Goal: Contribute content: Contribute content

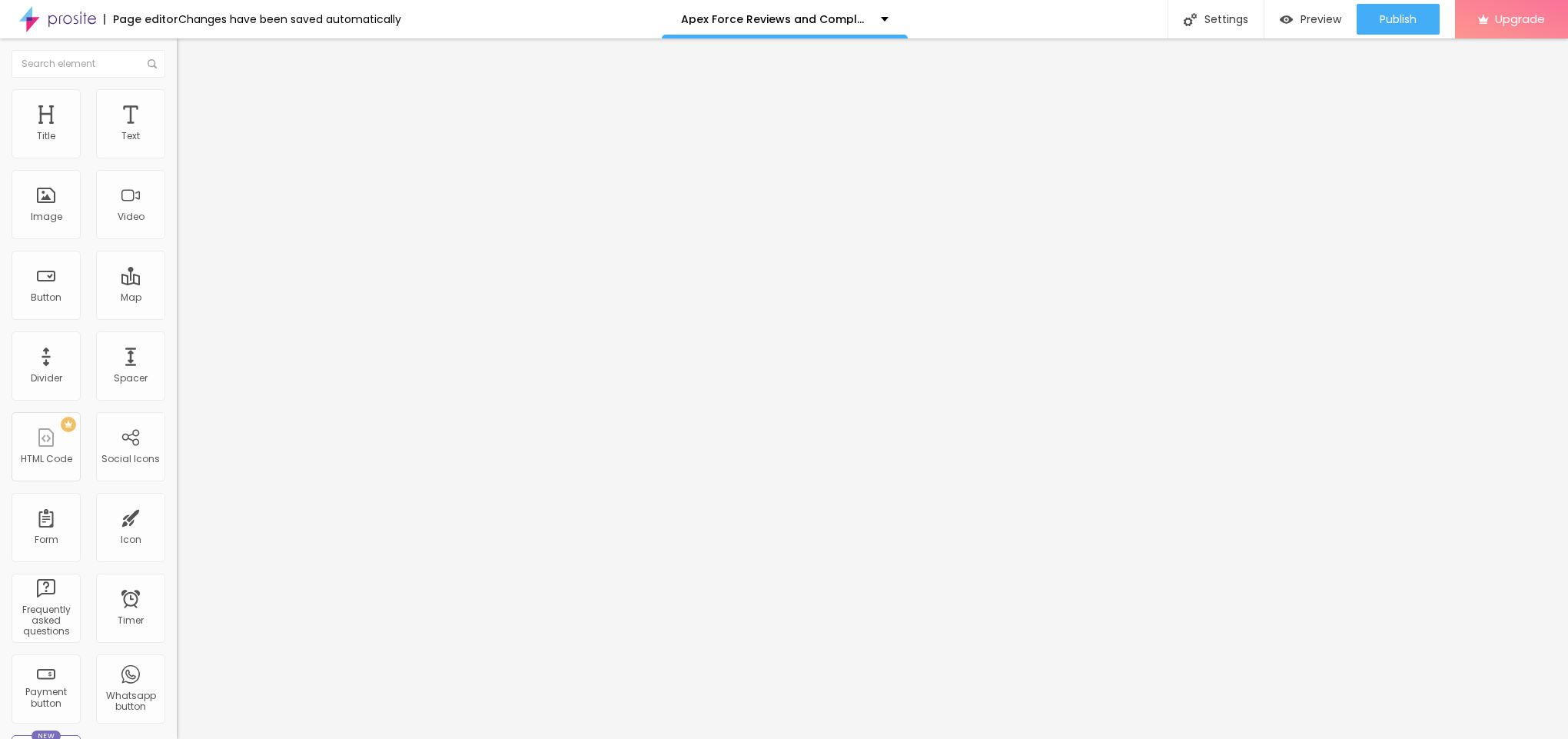
click at [177, 131] on div "Add image" at bounding box center [265, 126] width 177 height 11
click at [177, 133] on span "Add image" at bounding box center [208, 126] width 63 height 13
drag, startPoint x: 137, startPoint y: 215, endPoint x: 821, endPoint y: 499, distance: 740.6
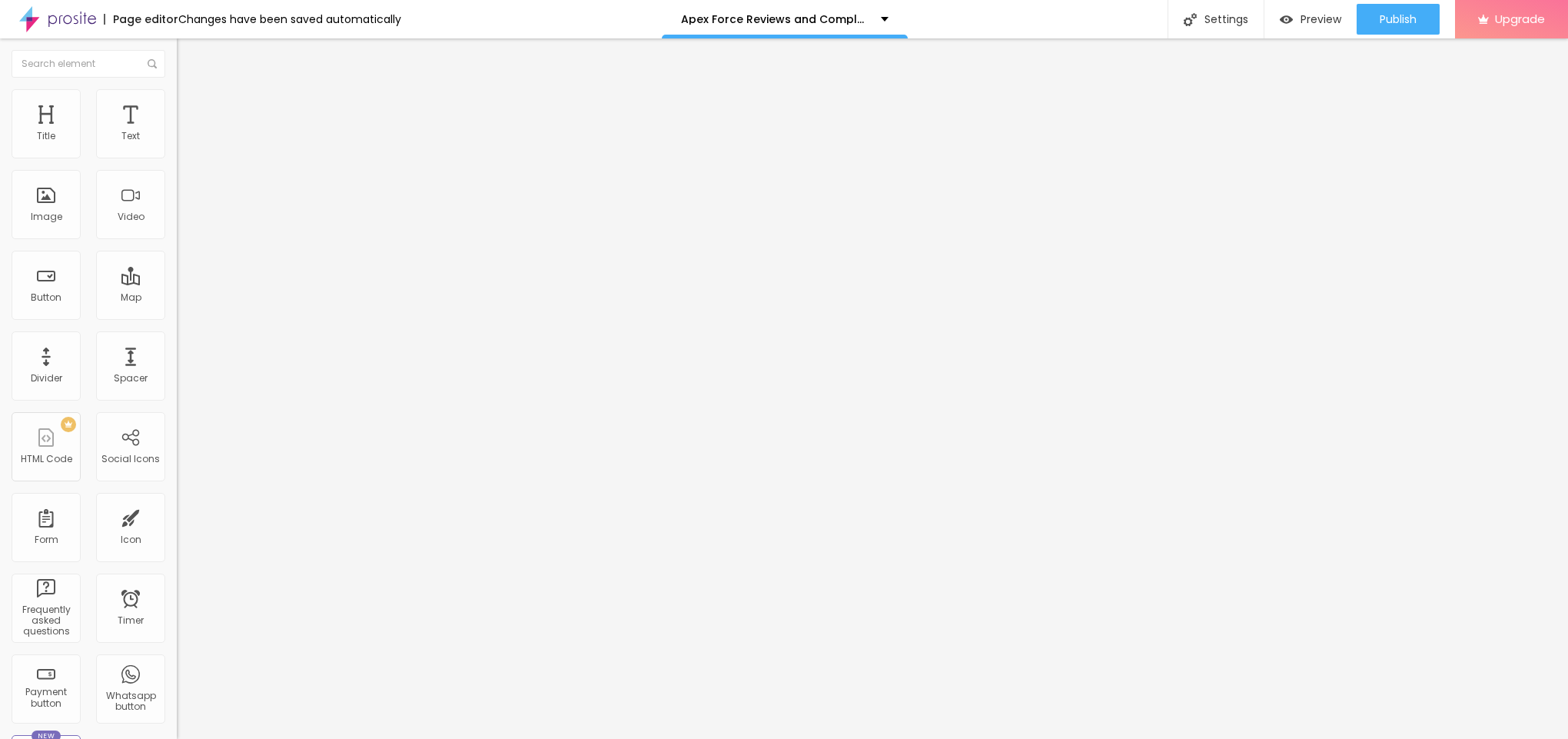
click at [191, 102] on span "Style" at bounding box center [202, 99] width 23 height 13
type input "90"
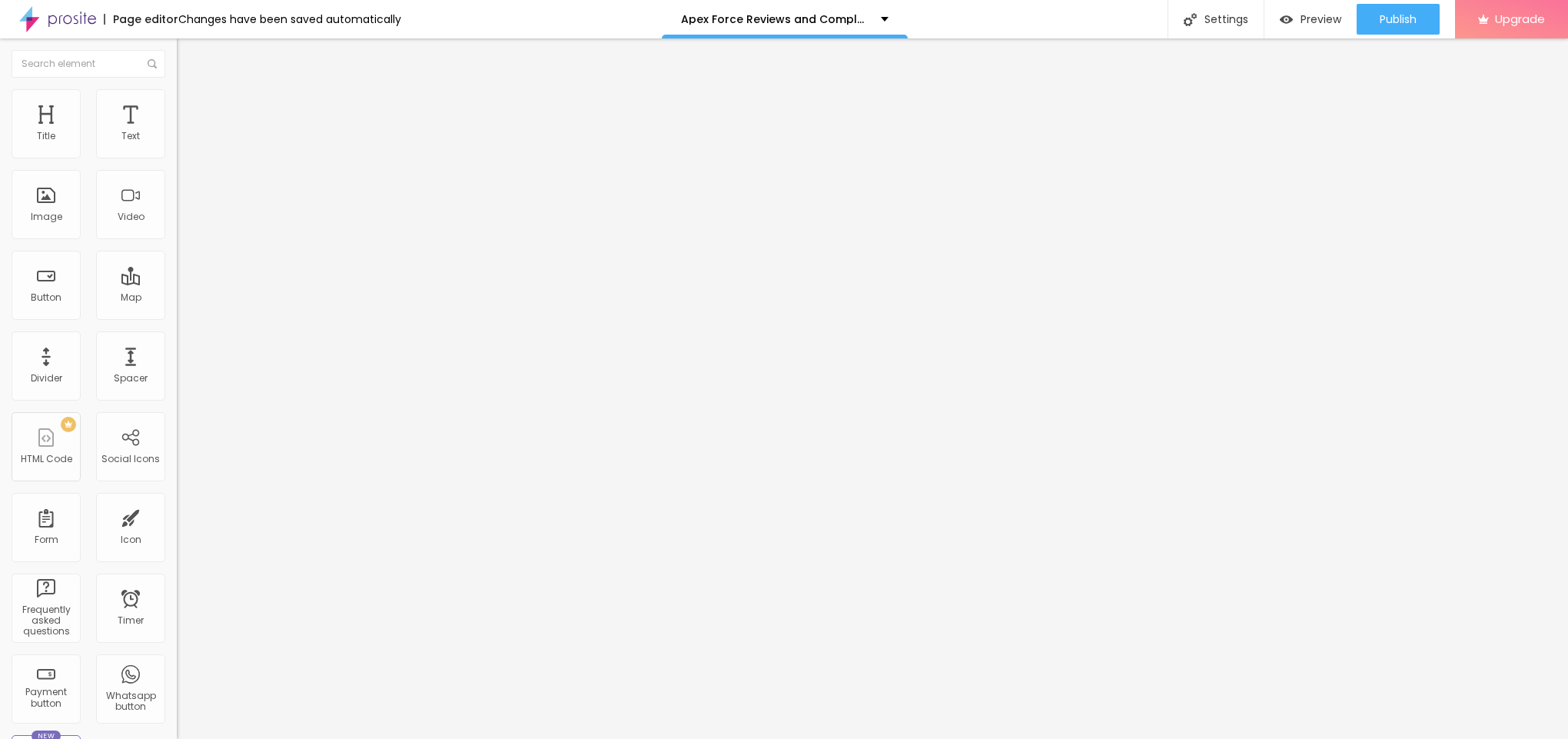
type input "85"
type input "75"
type input "70"
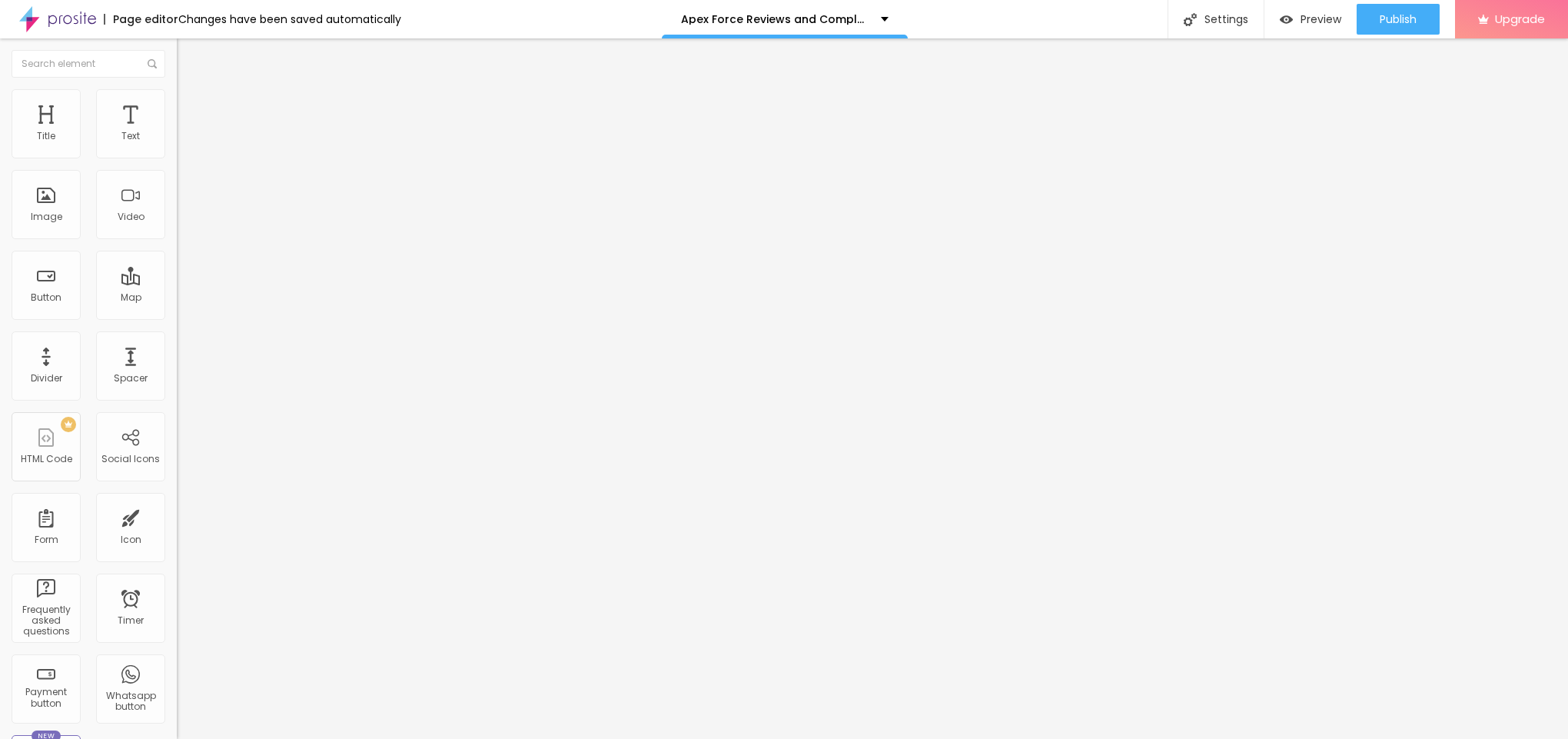
type input "70"
type input "65"
type input "60"
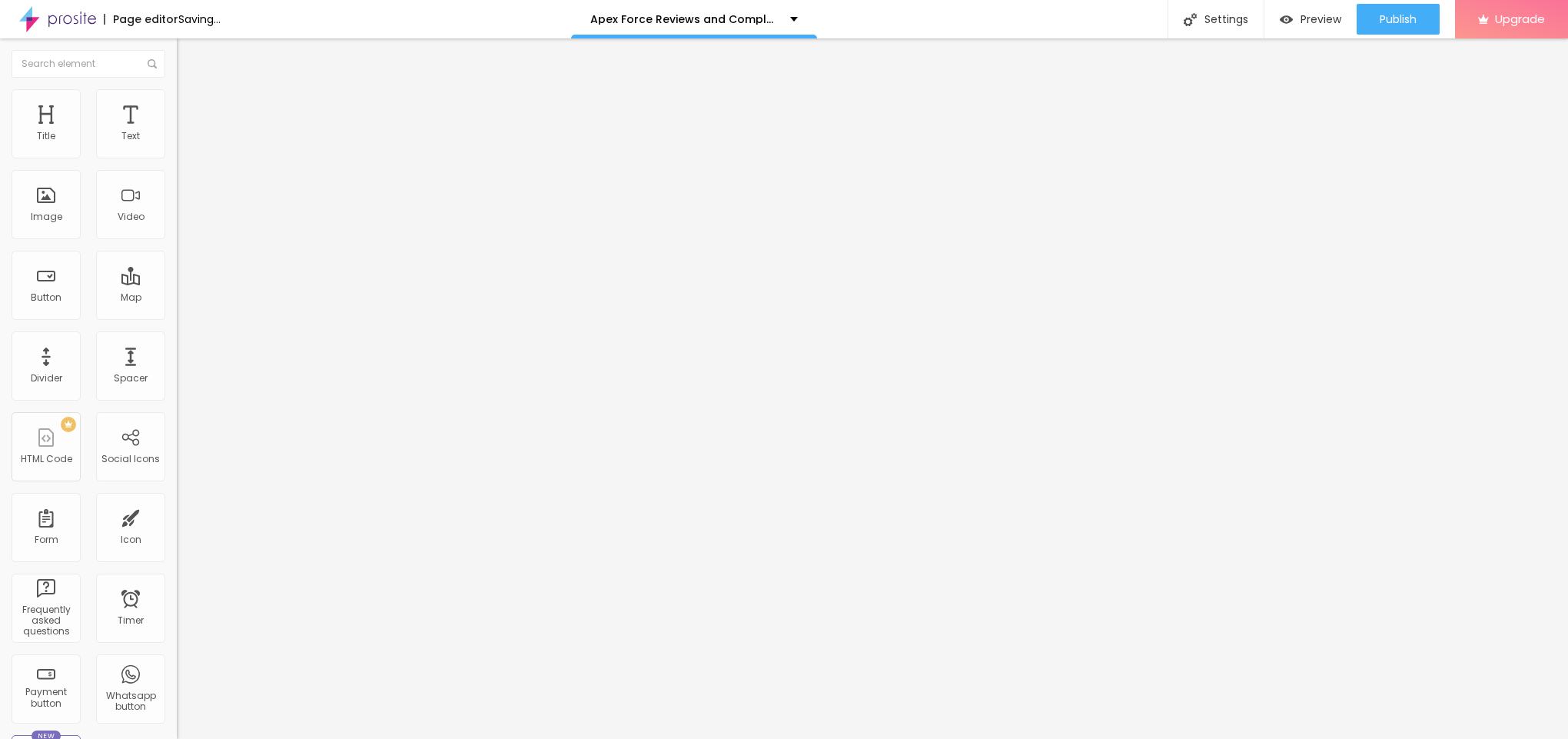
type input "55"
type input "50"
drag, startPoint x: 161, startPoint y: 168, endPoint x: 82, endPoint y: 171, distance: 79.1
type input "50"
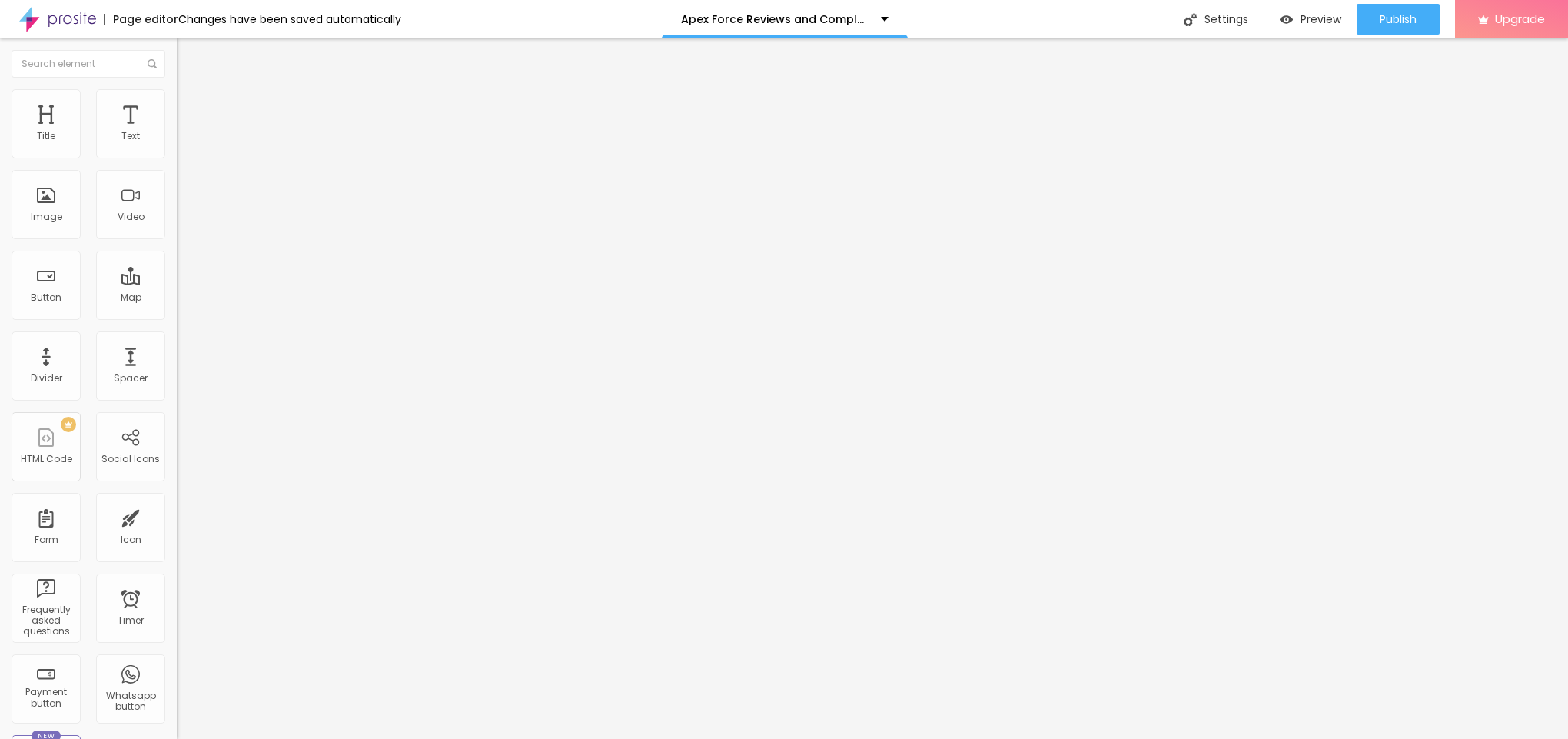
click at [177, 157] on input "range" at bounding box center [226, 151] width 99 height 12
type input "45"
click at [177, 157] on input "range" at bounding box center [226, 151] width 99 height 12
click at [191, 90] on span "Content" at bounding box center [210, 84] width 37 height 13
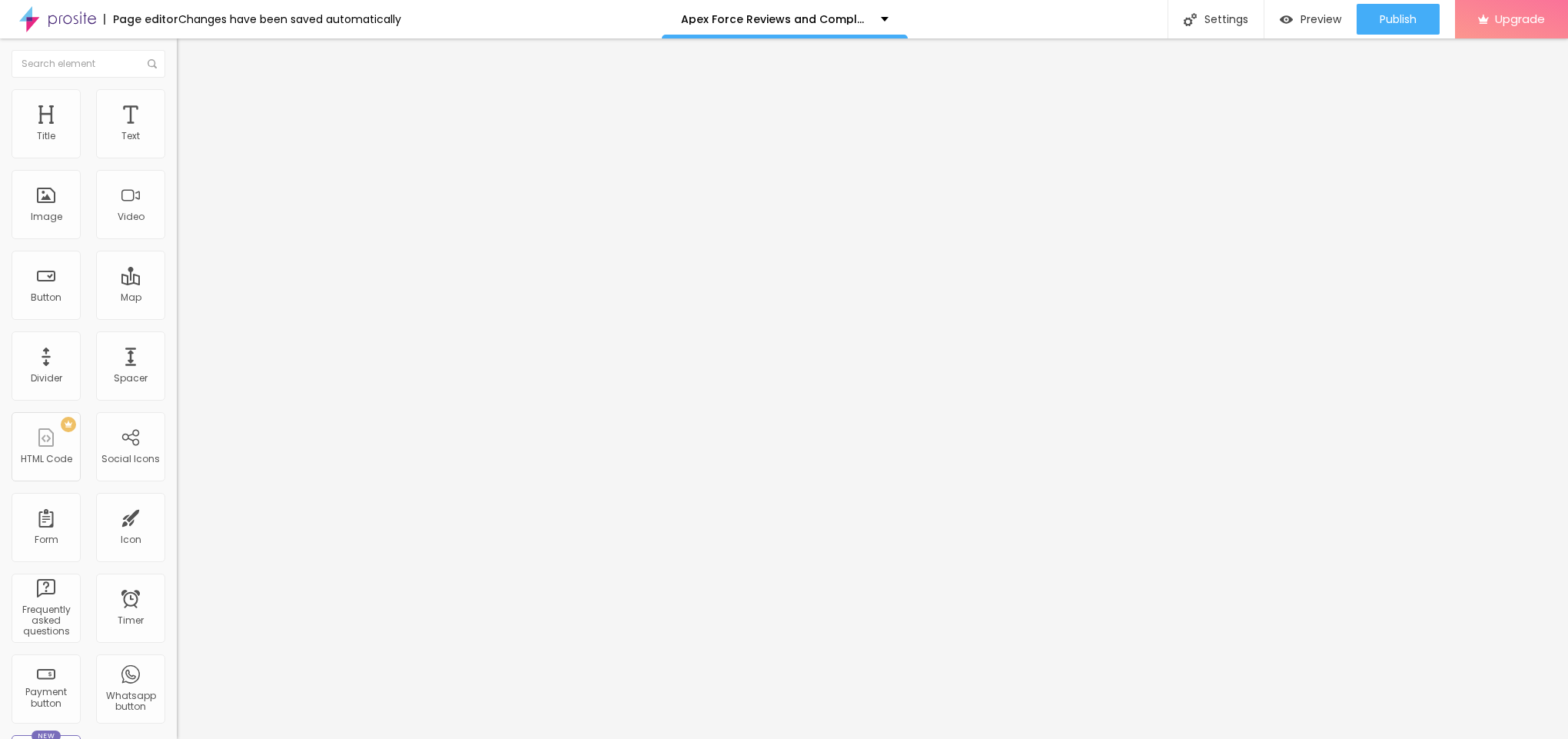
click at [177, 155] on input "text" at bounding box center [269, 147] width 185 height 16
paste input "Cycling Frog CBD Gummies"
type input "Cycling Frog CBD Gummies"
drag, startPoint x: 74, startPoint y: 418, endPoint x: 0, endPoint y: 415, distance: 74.1
click at [177, 352] on div "Change image Image description (Alt) Cycling Frog CBD Gummies Align Aspect Rati…" at bounding box center [265, 235] width 177 height 232
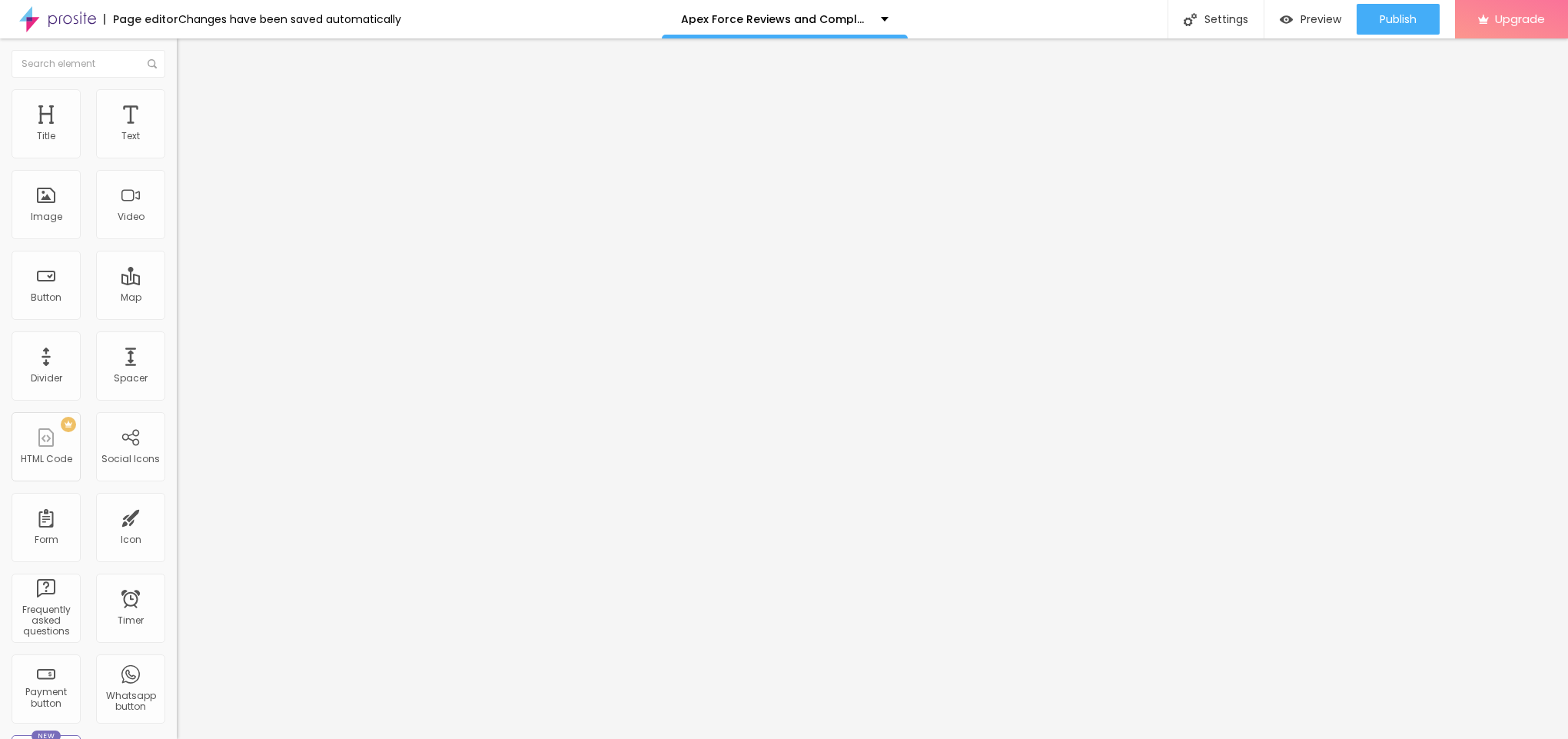
paste input "[URL][DOMAIN_NAME][DOMAIN_NAME][DEMOGRAPHIC_DATA][MEDICAL_DATA]"
type input "[URL][DOMAIN_NAME][DOMAIN_NAME][DEMOGRAPHIC_DATA][MEDICAL_DATA]"
drag, startPoint x: 58, startPoint y: 175, endPoint x: 0, endPoint y: 164, distance: 59.0
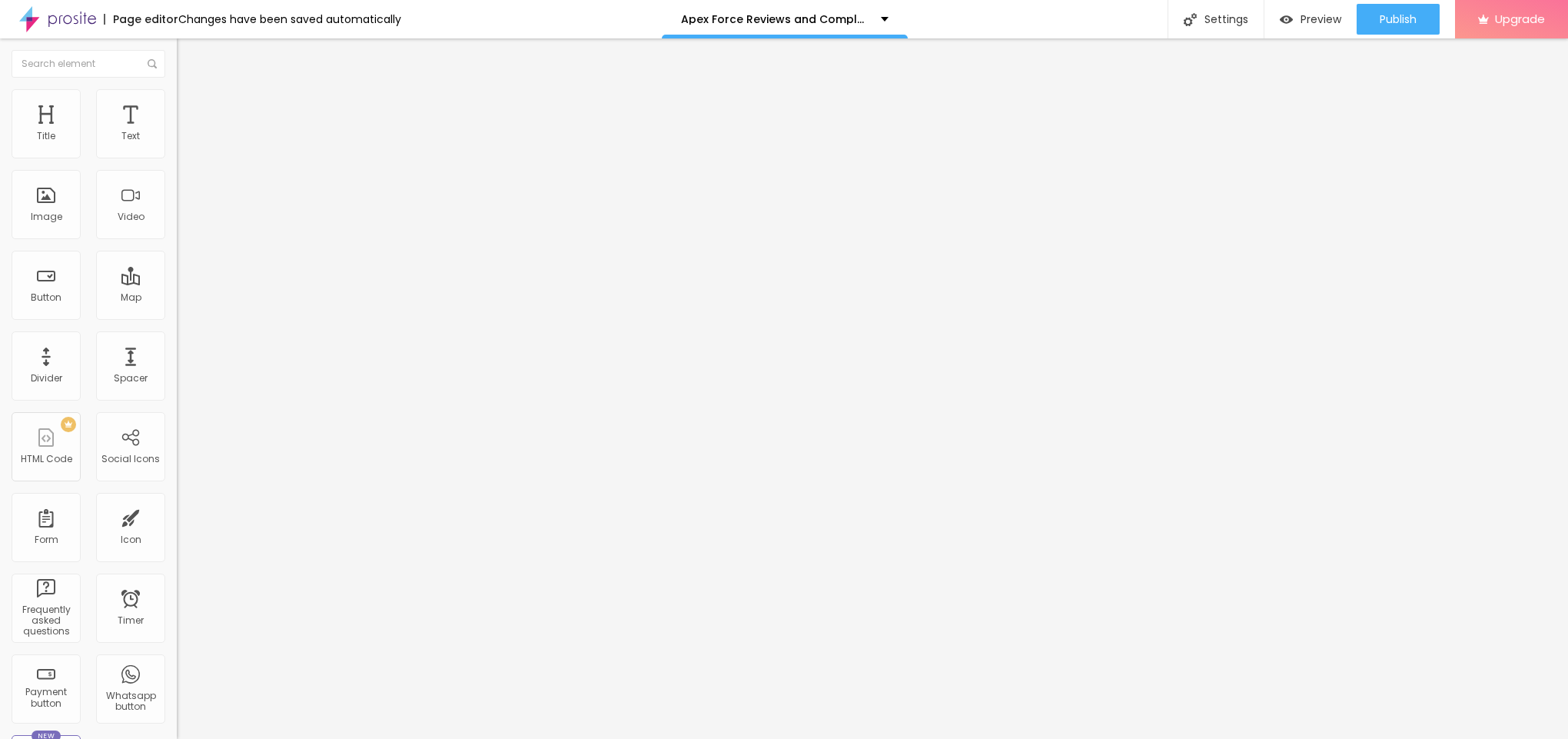
click at [177, 164] on div "Text Click me Align Size Default Small Default Big Link URL https:// Open in ne…" at bounding box center [265, 232] width 177 height 224
paste input "😍👇SHOP NOW😍👇"
type input "😍👇SHOP NOW😍👇"
drag, startPoint x: 92, startPoint y: 320, endPoint x: 0, endPoint y: 318, distance: 92.0
click at [177, 318] on div "Text 😍👇SHOP NOW😍👇 Align Size Default Small Default Big Link URL https:// Open i…" at bounding box center [265, 232] width 177 height 224
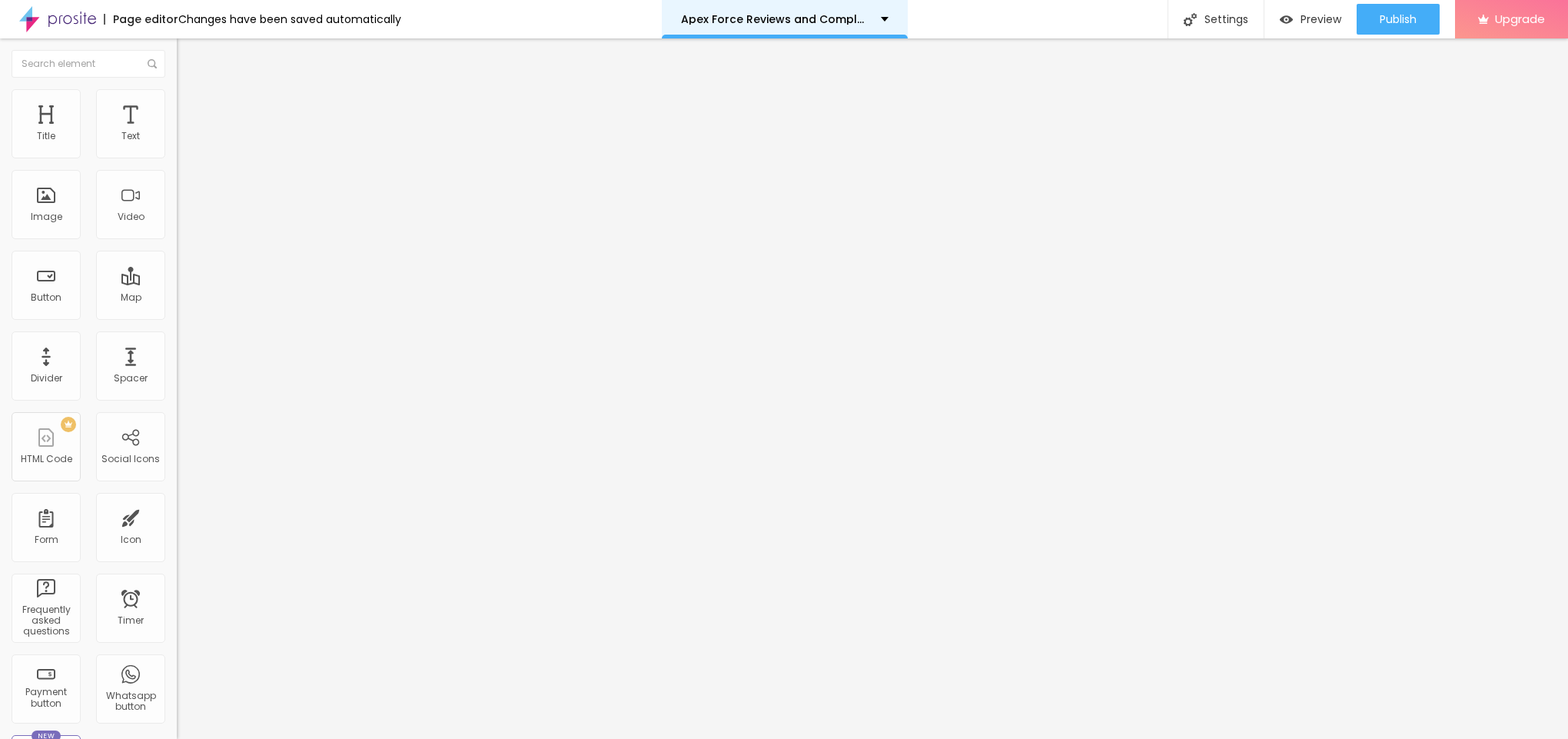
paste input "[URL][DOMAIN_NAME][DEMOGRAPHIC_DATA][MEDICAL_DATA]"
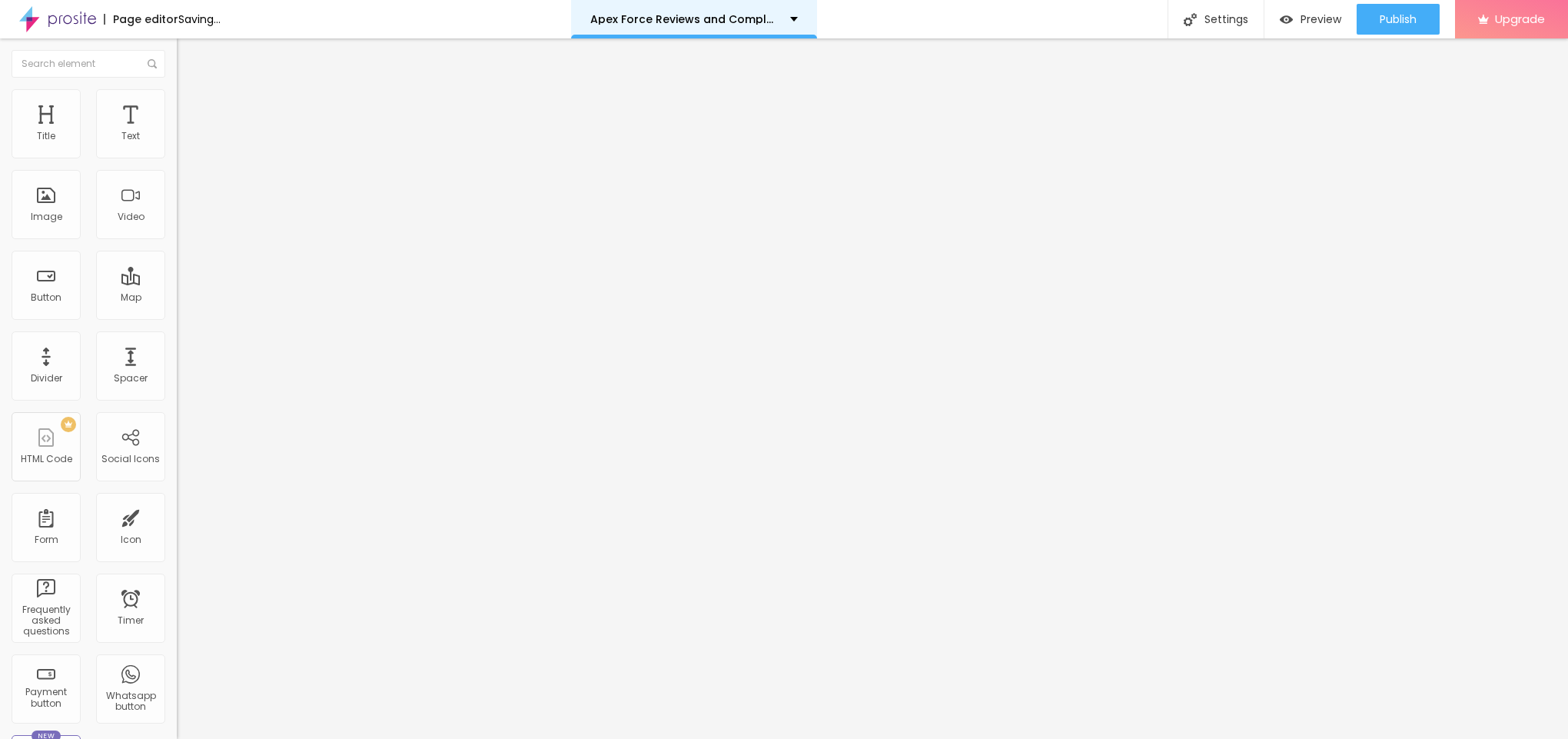
scroll to position [0, 159]
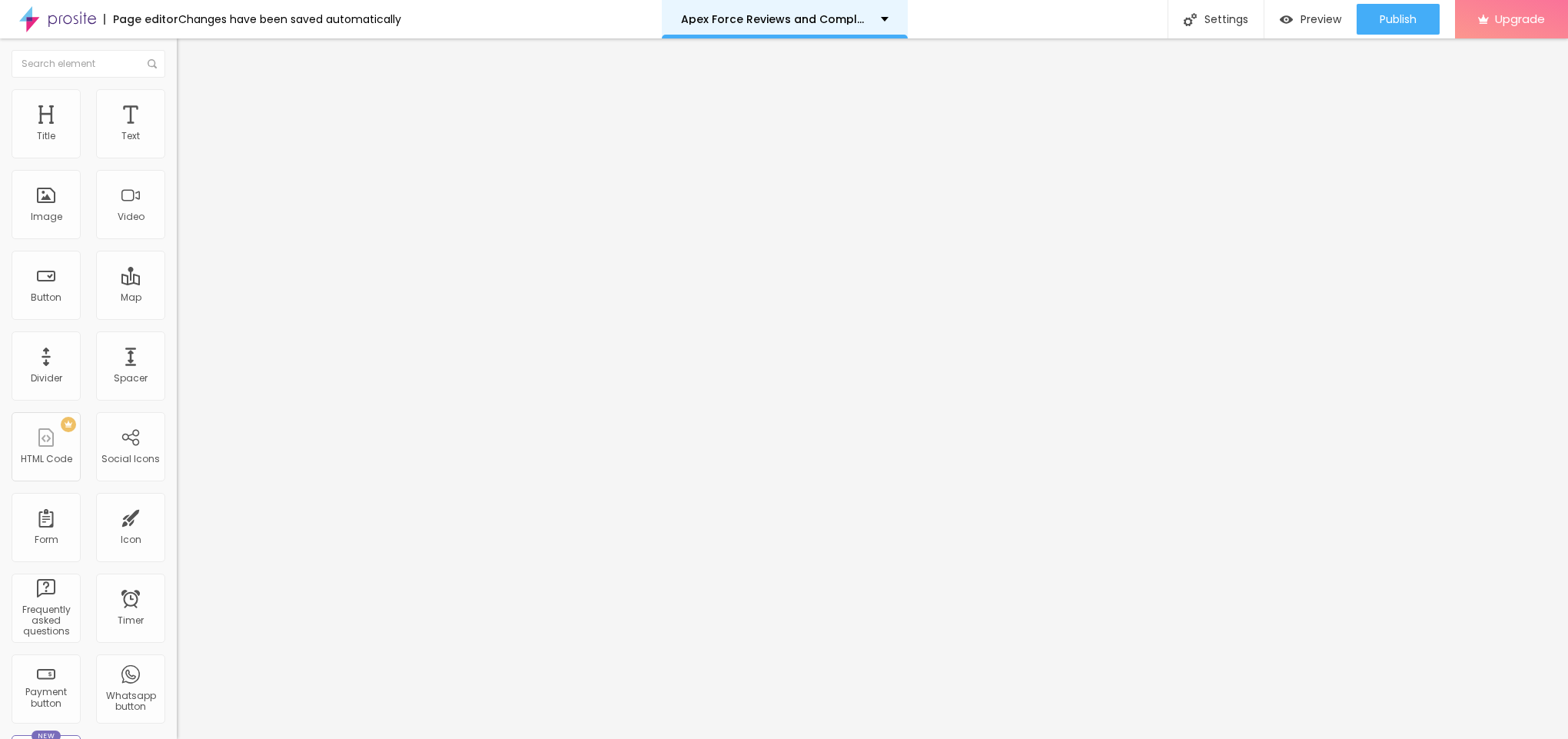
type input "[URL][DOMAIN_NAME][DEMOGRAPHIC_DATA][MEDICAL_DATA]"
click at [177, 147] on button "button" at bounding box center [188, 140] width 22 height 16
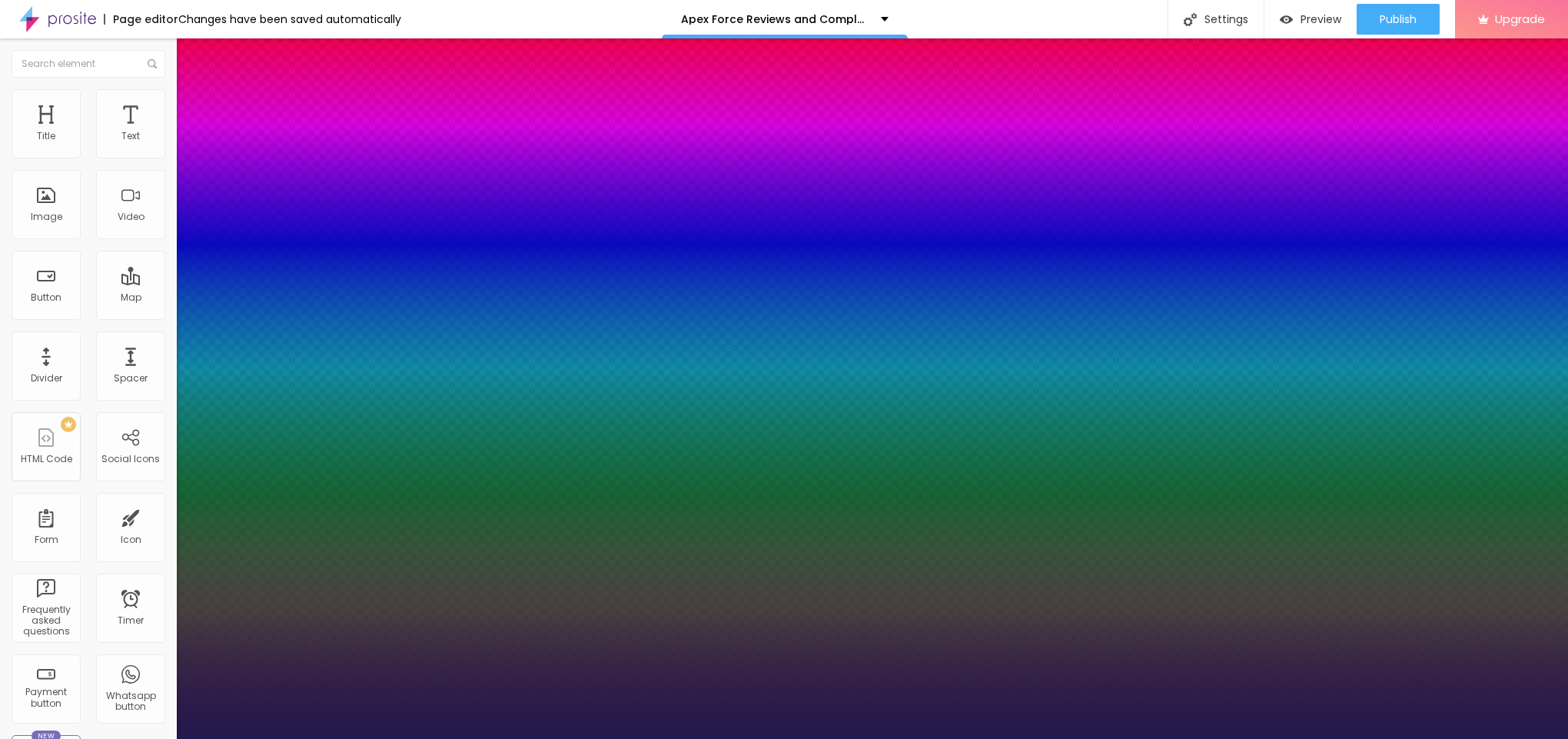
type input "1"
type input "23"
type input "1"
type input "24"
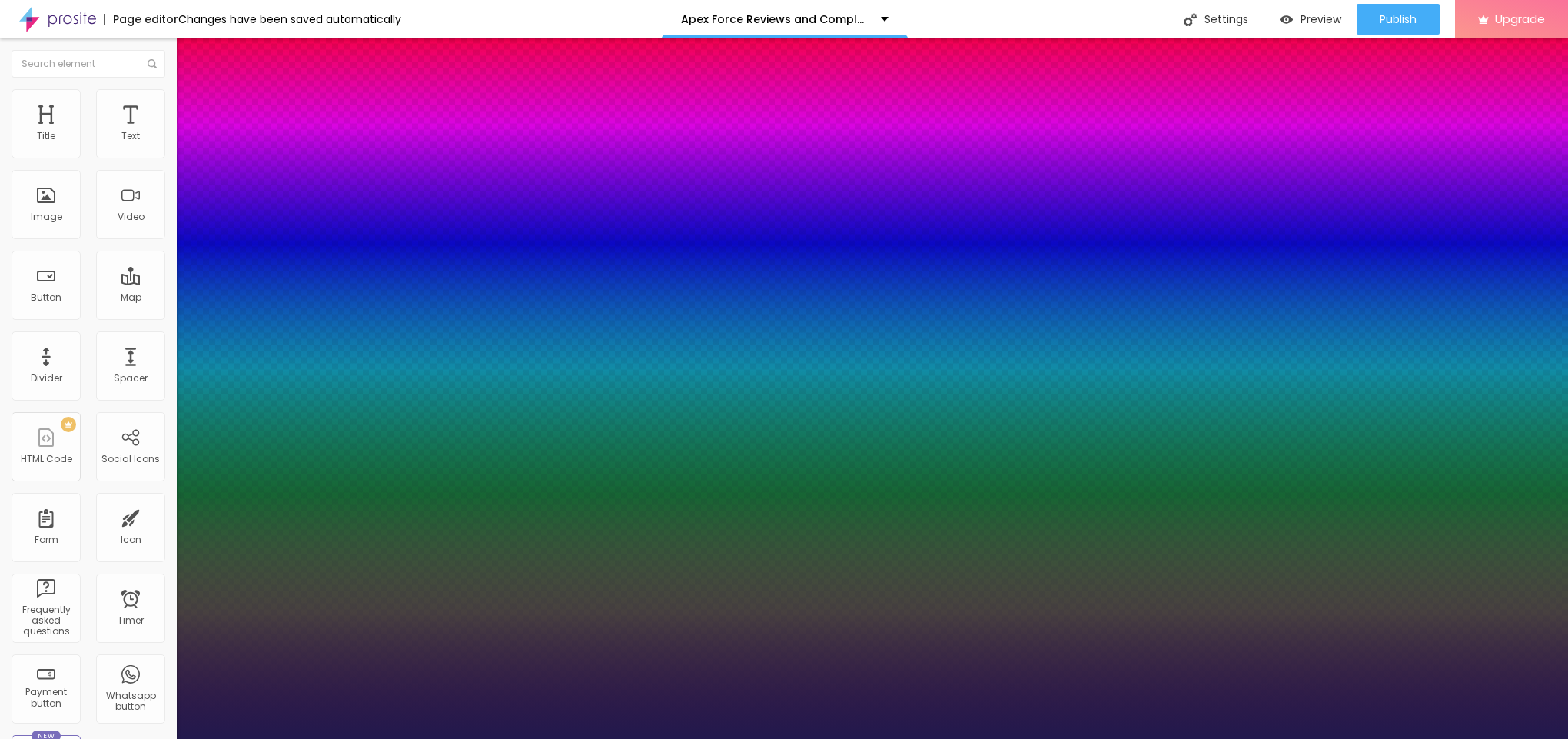
type input "24"
type input "1"
type input "23"
type input "1"
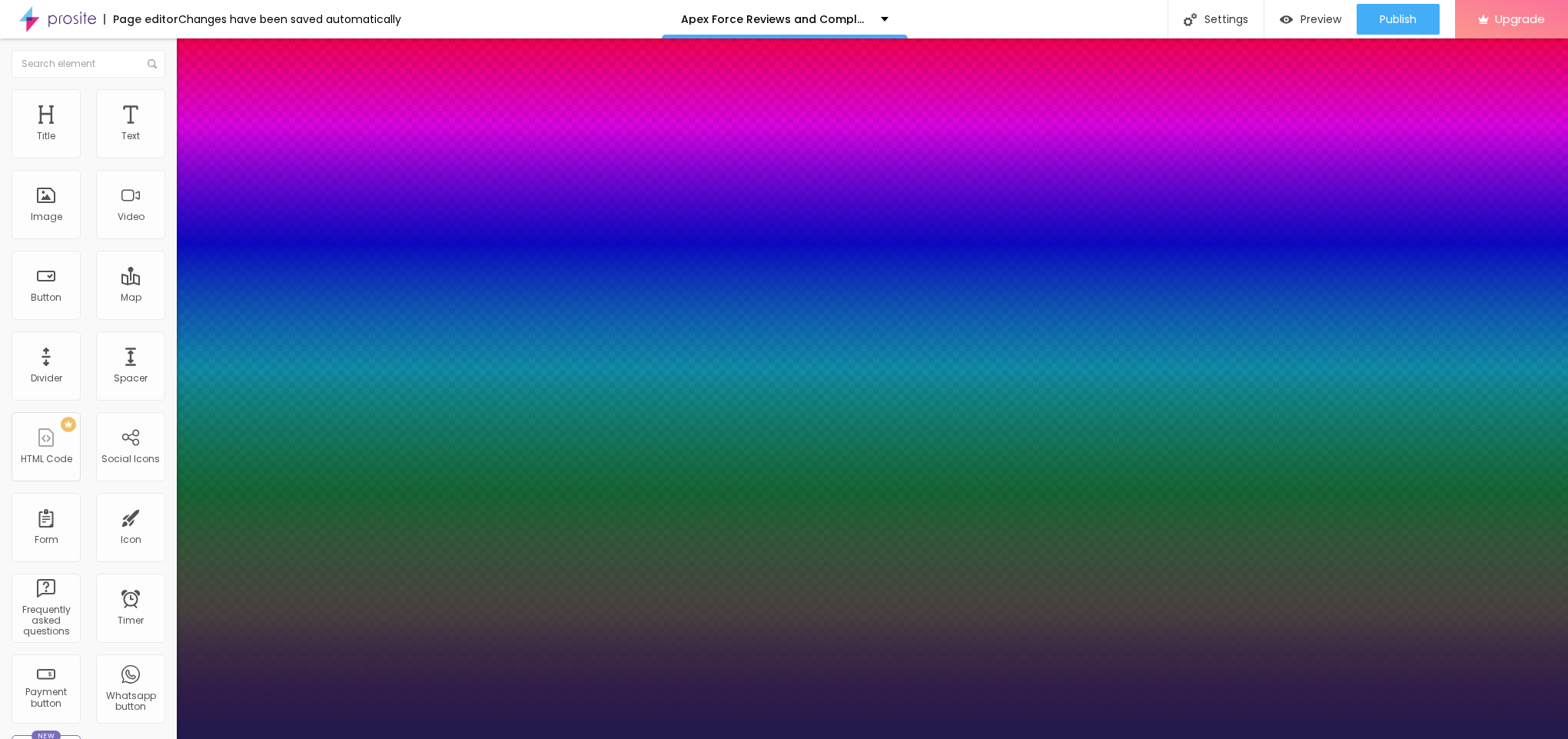
type input "23"
click at [597, 738] on div at bounding box center [784, 739] width 1568 height 0
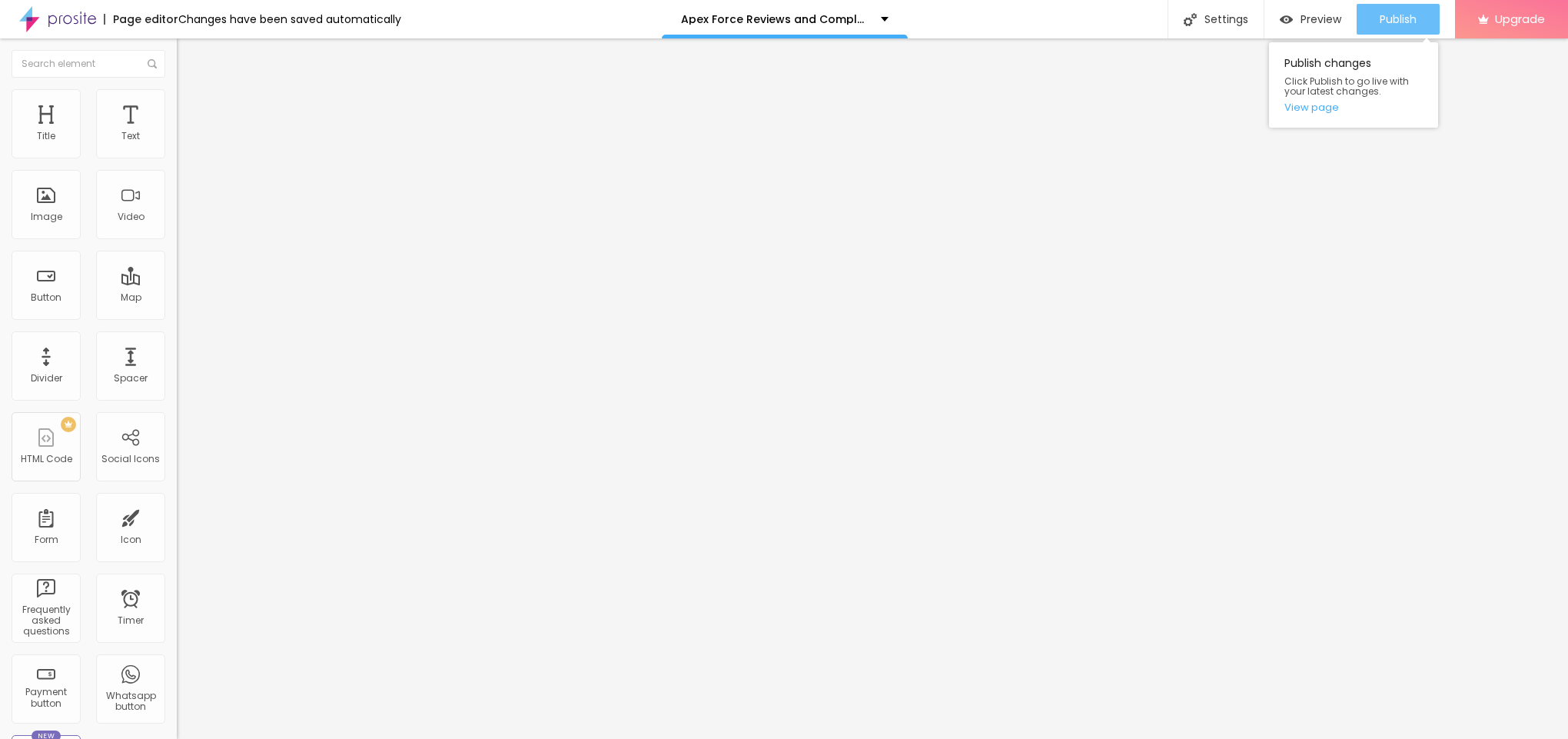
click at [1396, 21] on span "Publish" at bounding box center [1397, 19] width 37 height 12
click at [1319, 111] on link "View page" at bounding box center [1354, 107] width 139 height 10
